Goal: Task Accomplishment & Management: Use online tool/utility

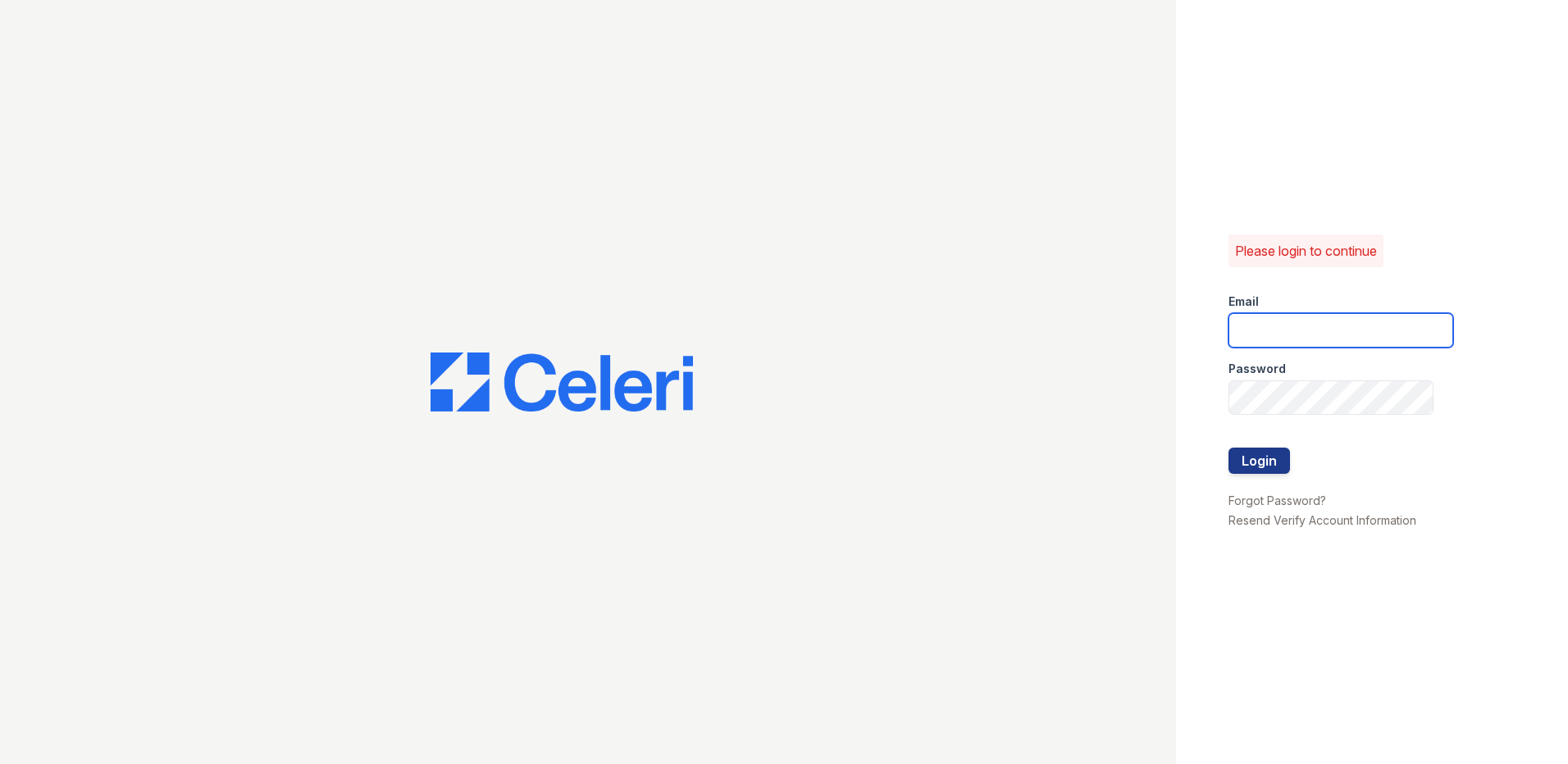
click at [1299, 329] on input "email" at bounding box center [1340, 330] width 225 height 35
type input "residence.rc1@cafmanagement.com"
click at [1228, 448] on button "Login" at bounding box center [1258, 461] width 61 height 26
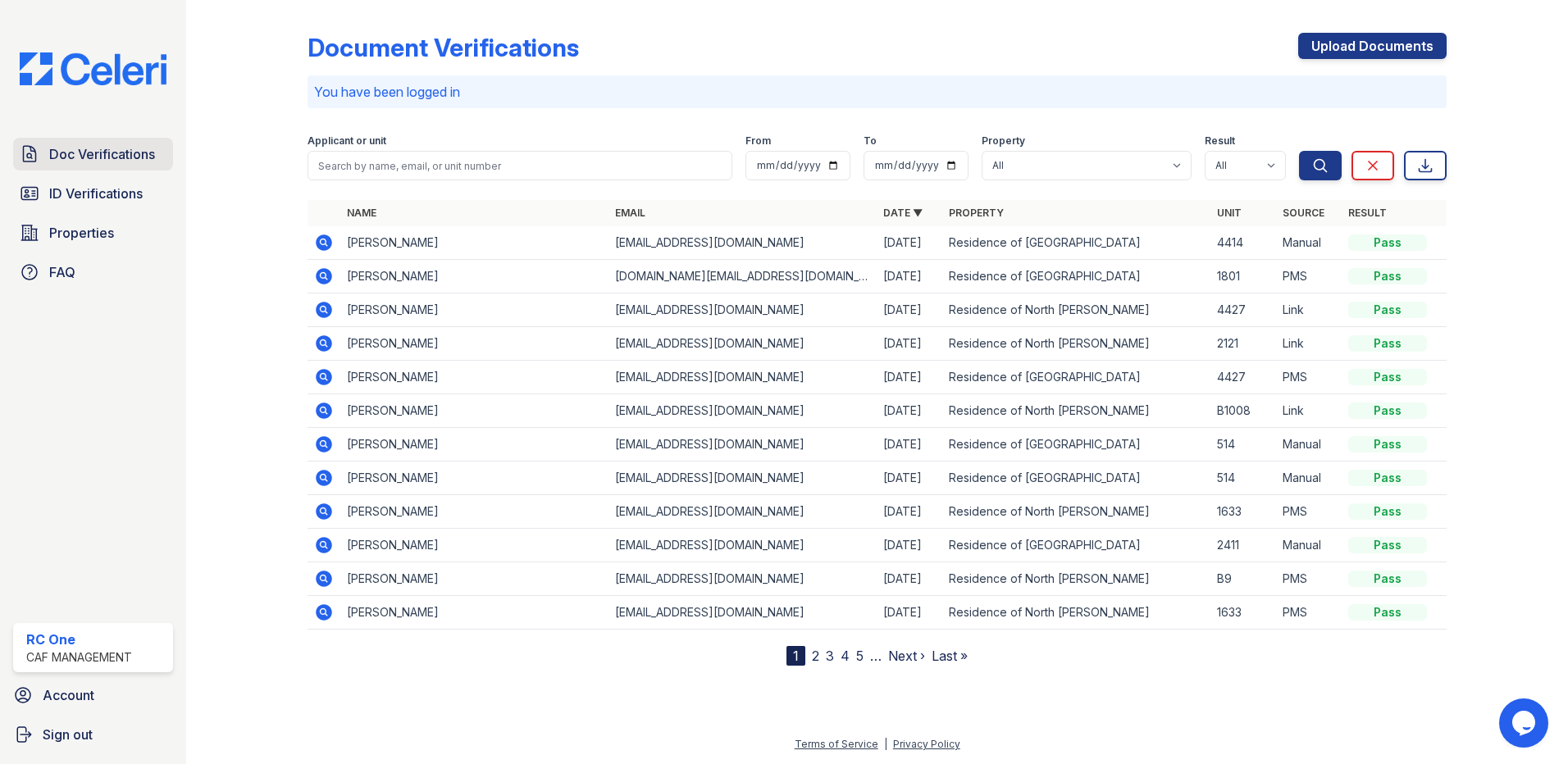
click at [88, 152] on span "Doc Verifications" at bounding box center [102, 153] width 105 height 20
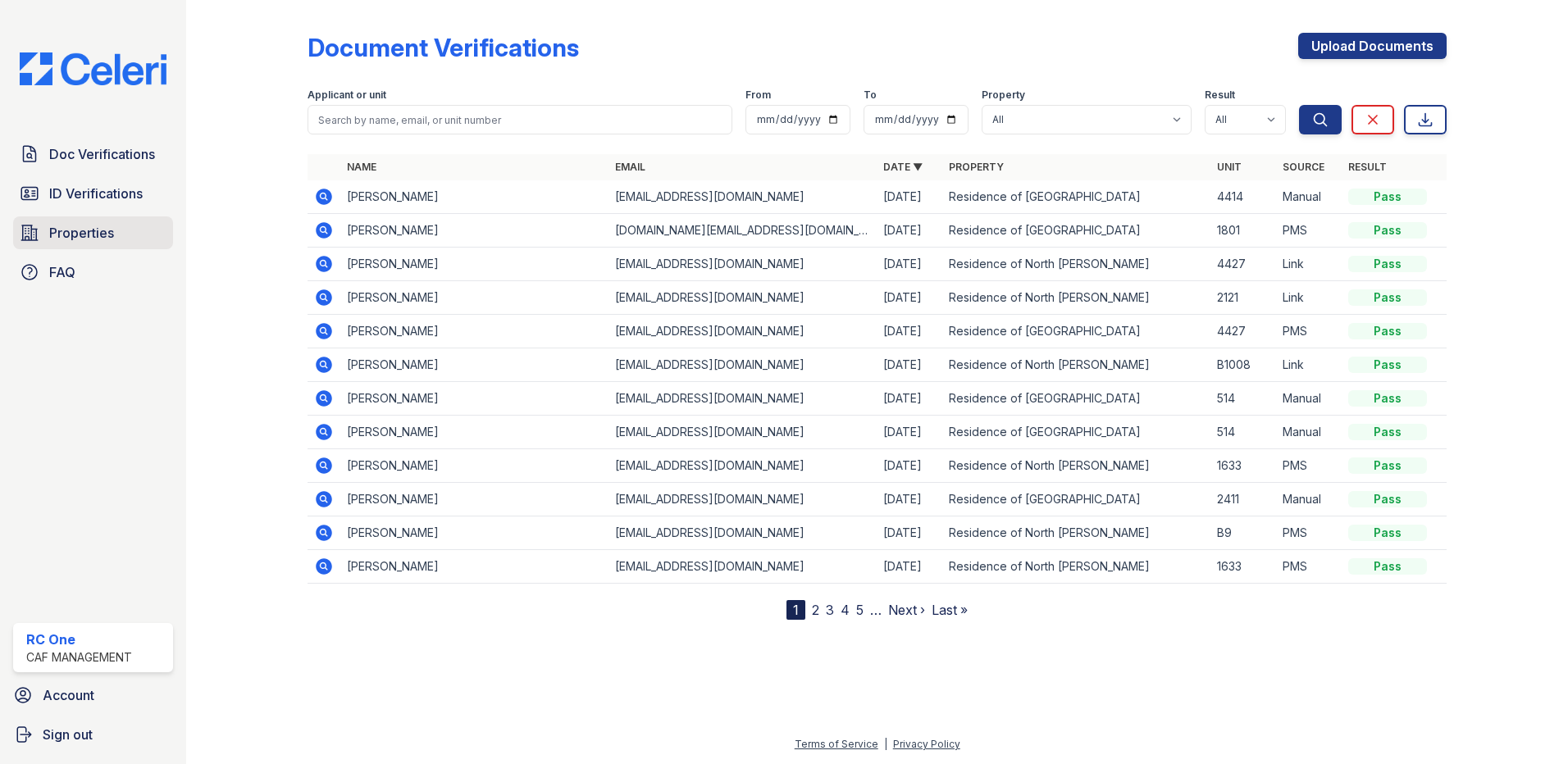
click at [70, 232] on span "Properties" at bounding box center [81, 232] width 65 height 20
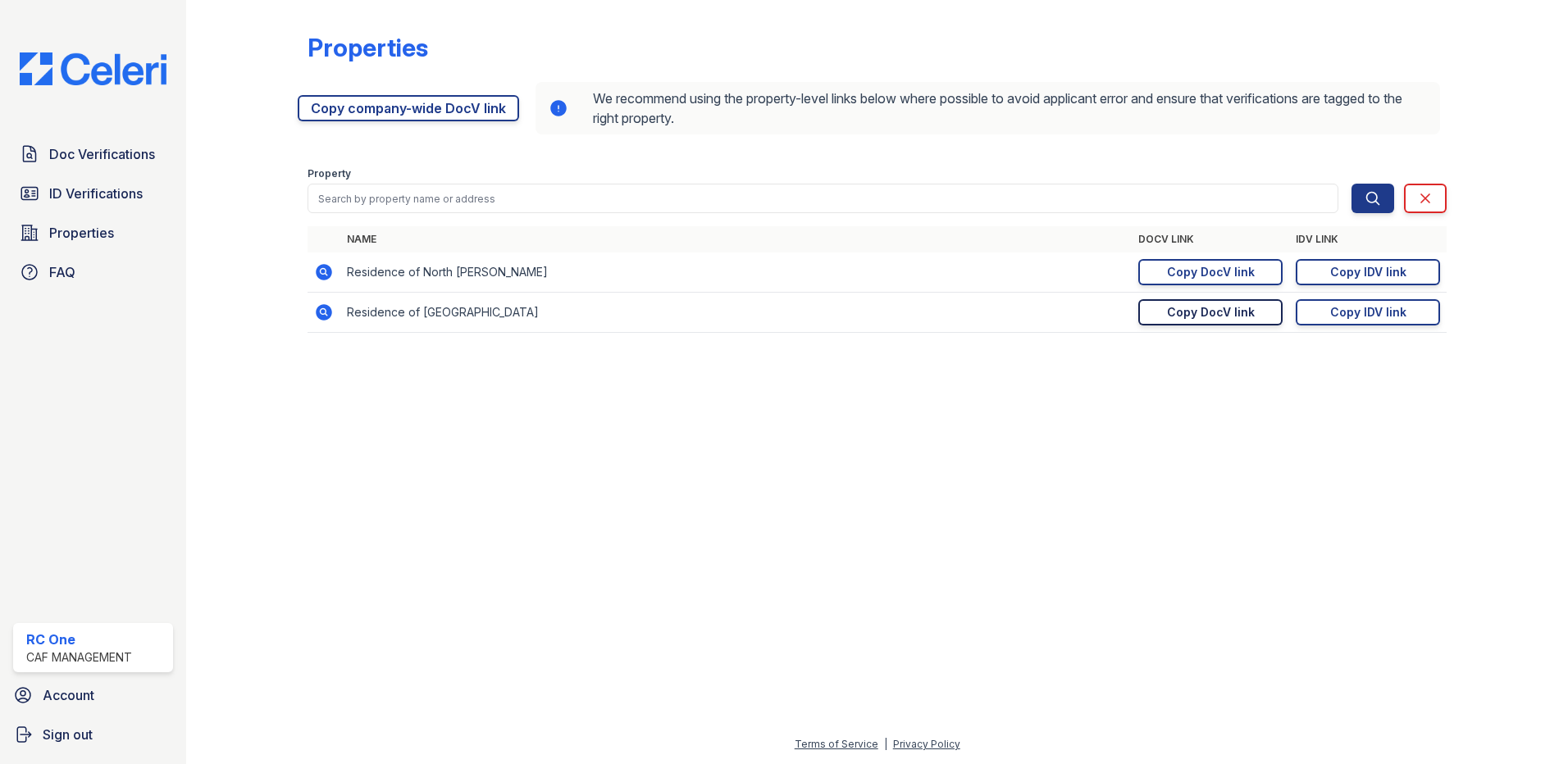
click at [1248, 314] on div "Copy DocV link" at bounding box center [1210, 311] width 88 height 16
